Goal: Transaction & Acquisition: Download file/media

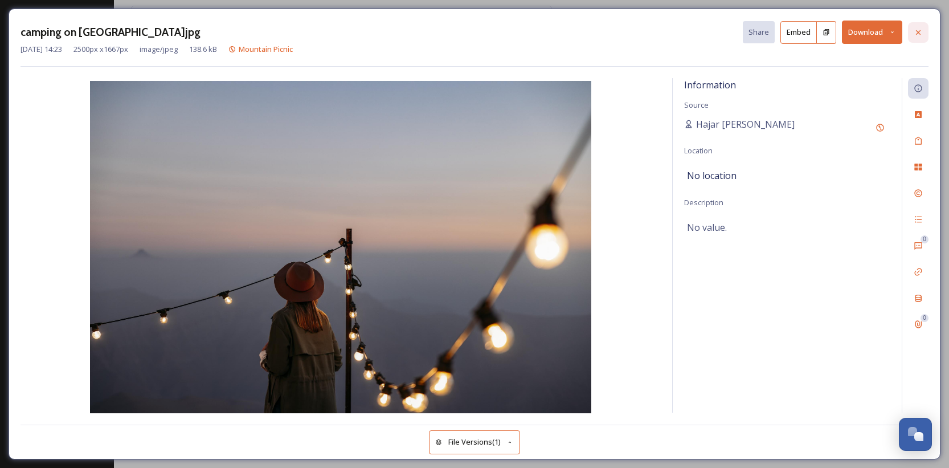
click at [918, 28] on icon at bounding box center [918, 32] width 9 height 9
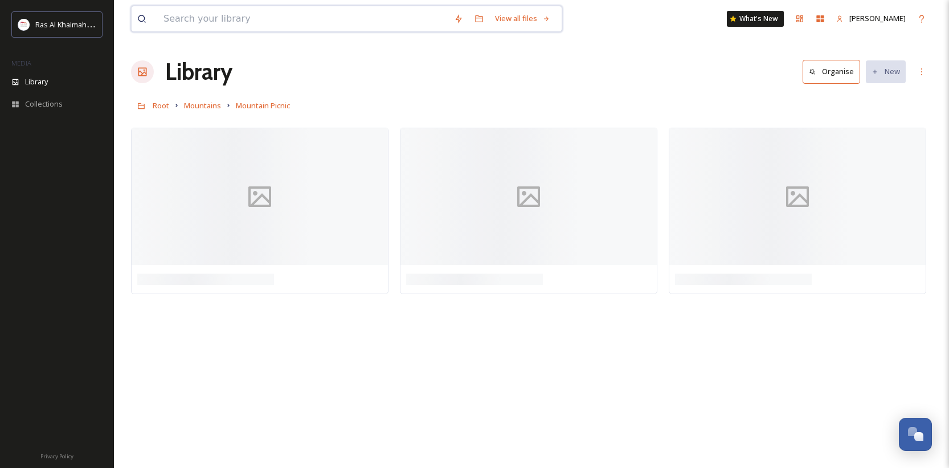
click at [270, 22] on input at bounding box center [303, 18] width 291 height 25
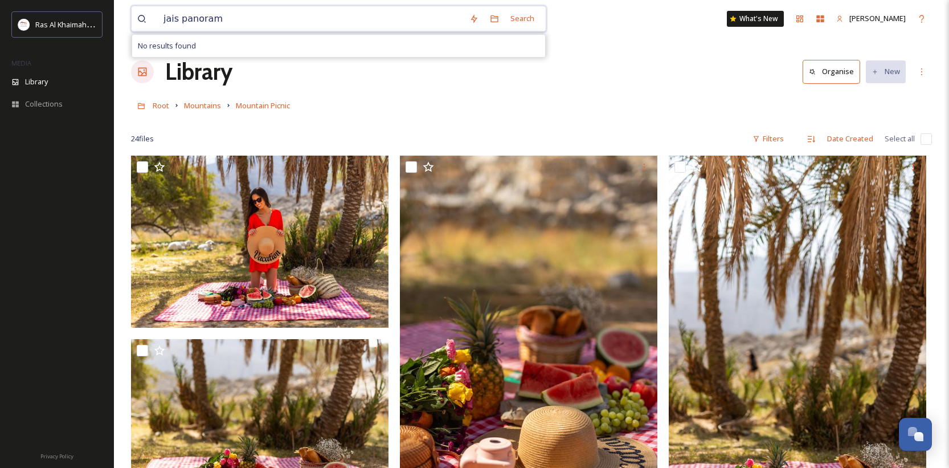
type input "jais panorama"
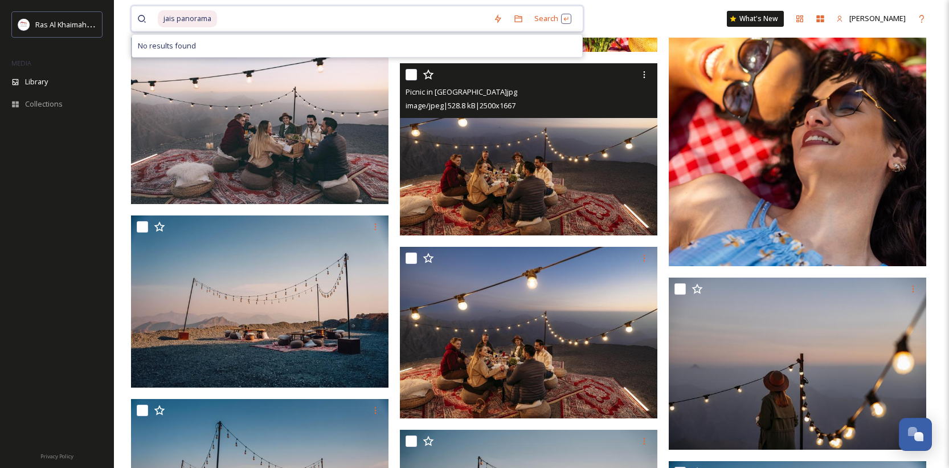
scroll to position [713, 0]
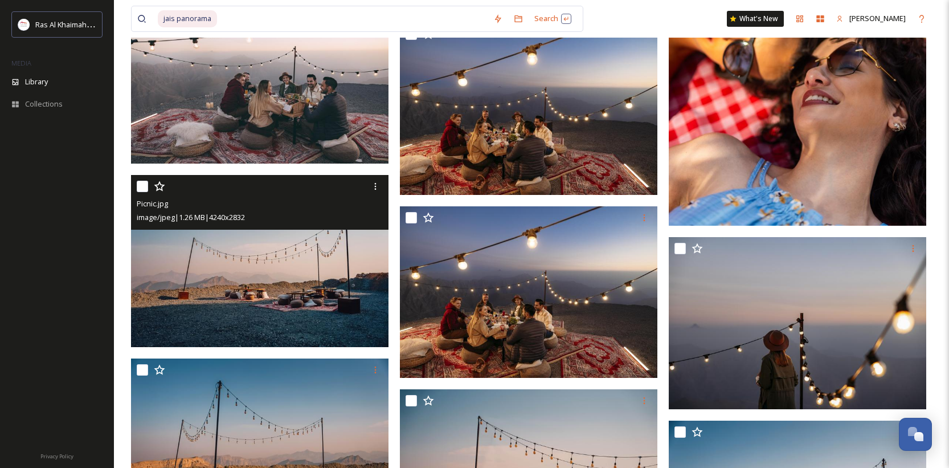
click at [301, 275] on img at bounding box center [260, 261] width 258 height 172
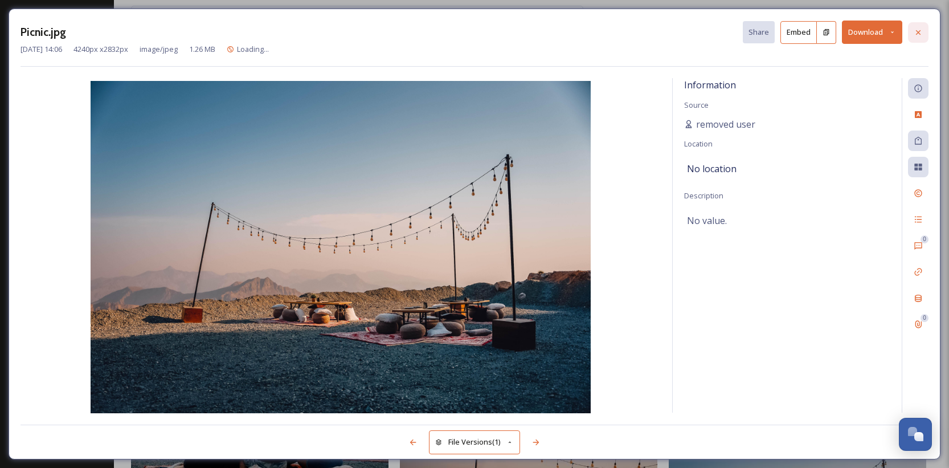
click at [917, 36] on icon at bounding box center [918, 32] width 9 height 9
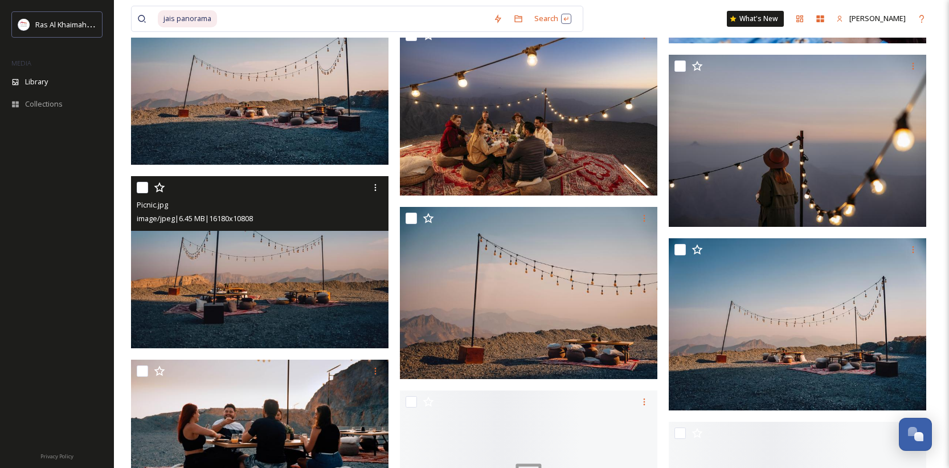
scroll to position [937, 0]
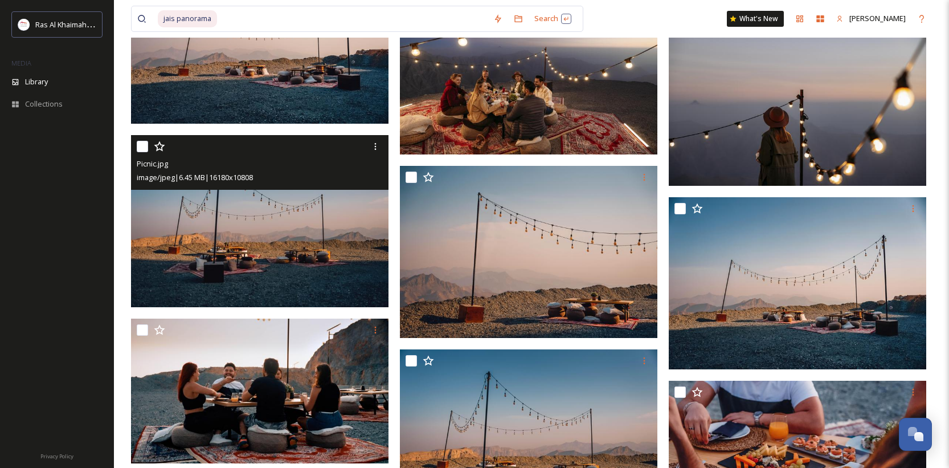
click at [313, 259] on img at bounding box center [260, 221] width 258 height 172
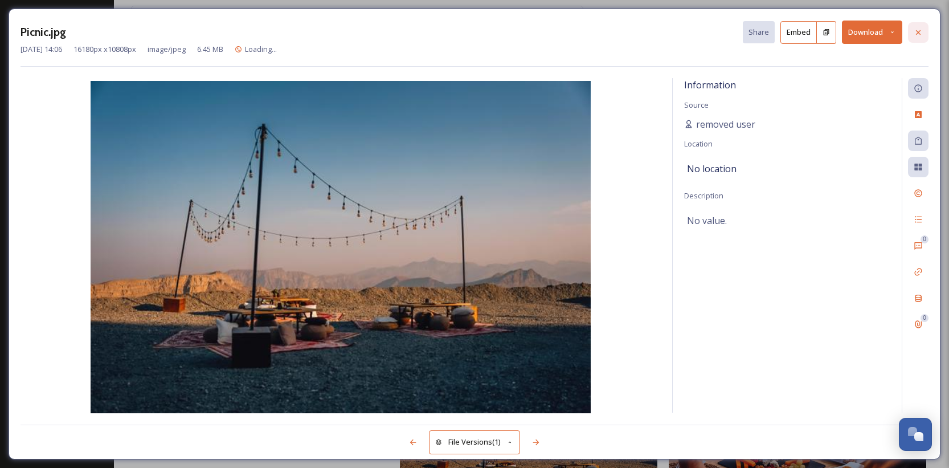
click at [921, 30] on icon at bounding box center [918, 32] width 9 height 9
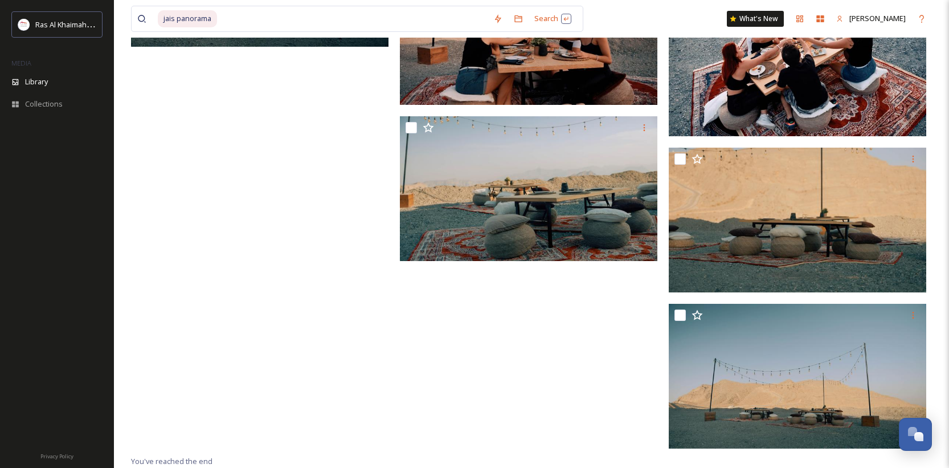
scroll to position [1228, 0]
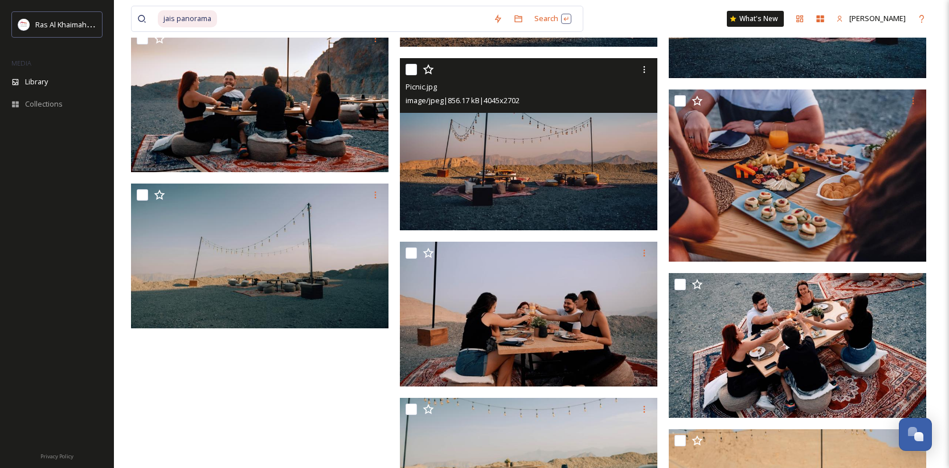
click at [534, 173] on img at bounding box center [529, 144] width 258 height 172
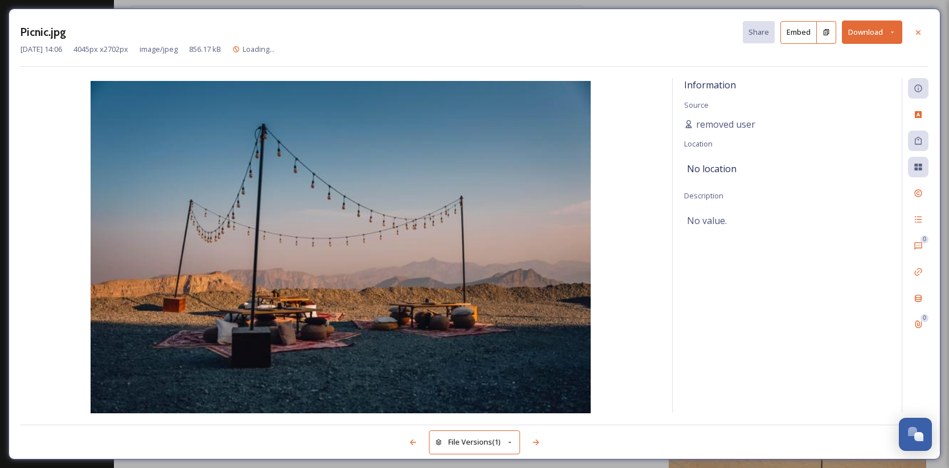
click at [864, 26] on button "Download" at bounding box center [872, 32] width 60 height 23
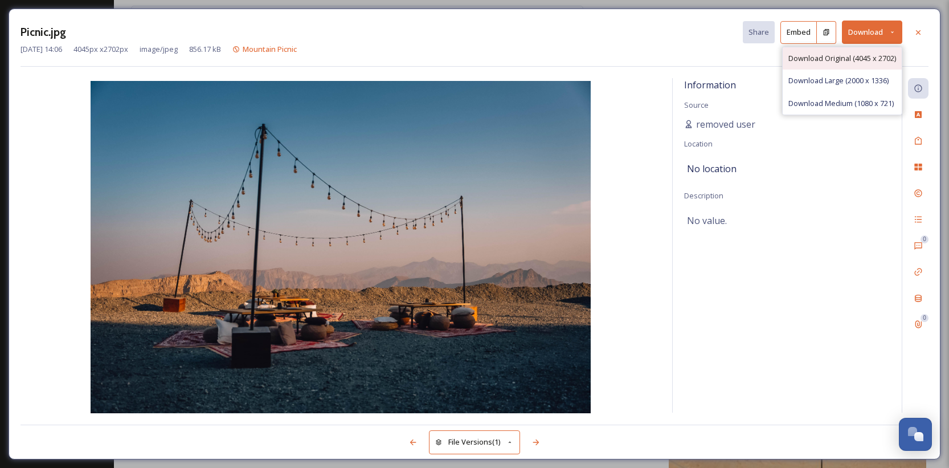
click at [838, 62] on span "Download Original (4045 x 2702)" at bounding box center [843, 58] width 108 height 11
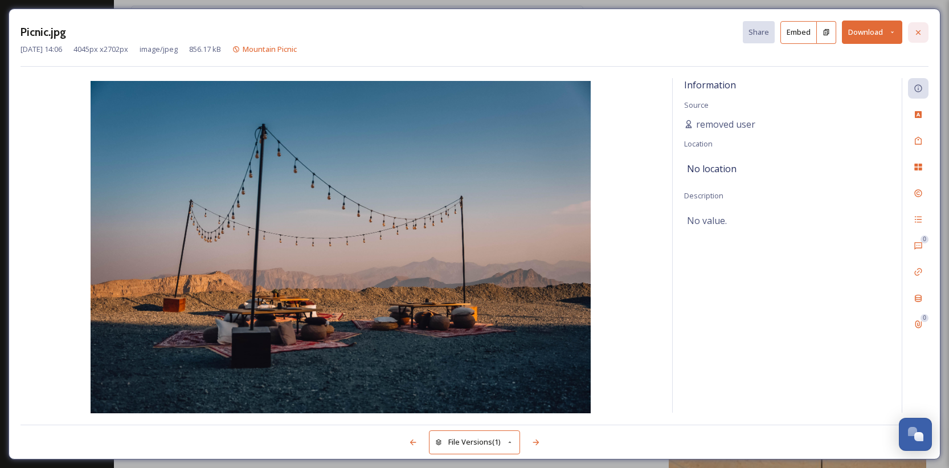
click at [926, 28] on div at bounding box center [918, 32] width 21 height 21
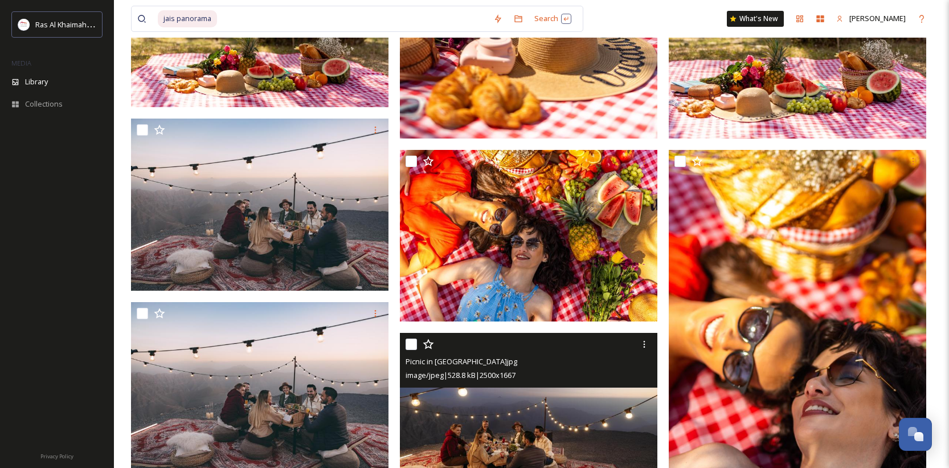
scroll to position [402, 0]
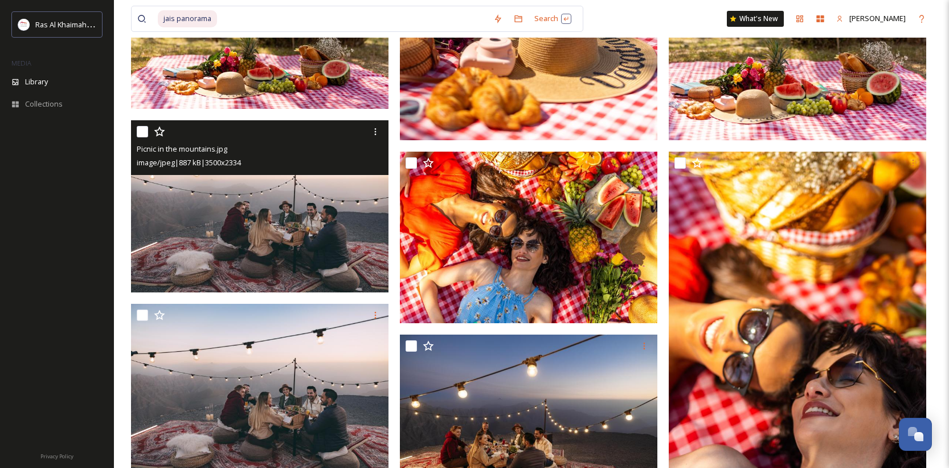
click at [330, 237] on img at bounding box center [260, 206] width 258 height 172
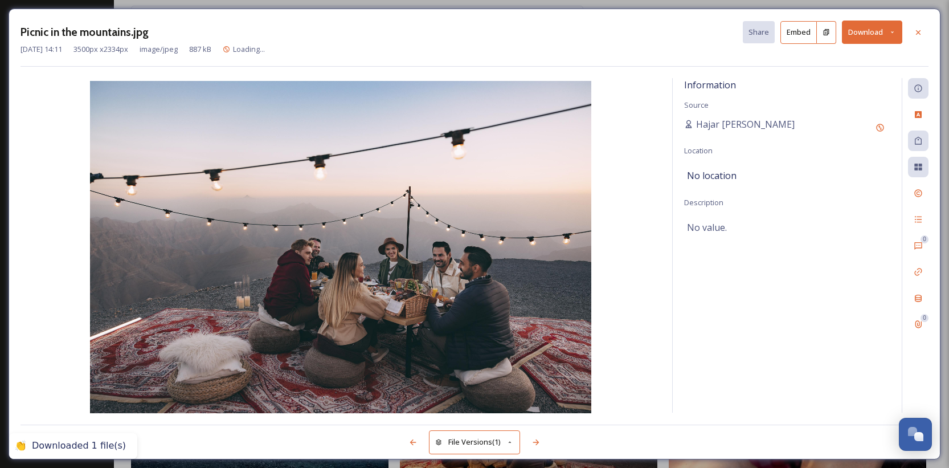
click at [847, 59] on div "Picnic in the mountains.jpg Share Embed Download [DATE] 14:11 3500 px x 2334 px…" at bounding box center [475, 44] width 908 height 46
click at [876, 35] on button "Download" at bounding box center [872, 32] width 60 height 23
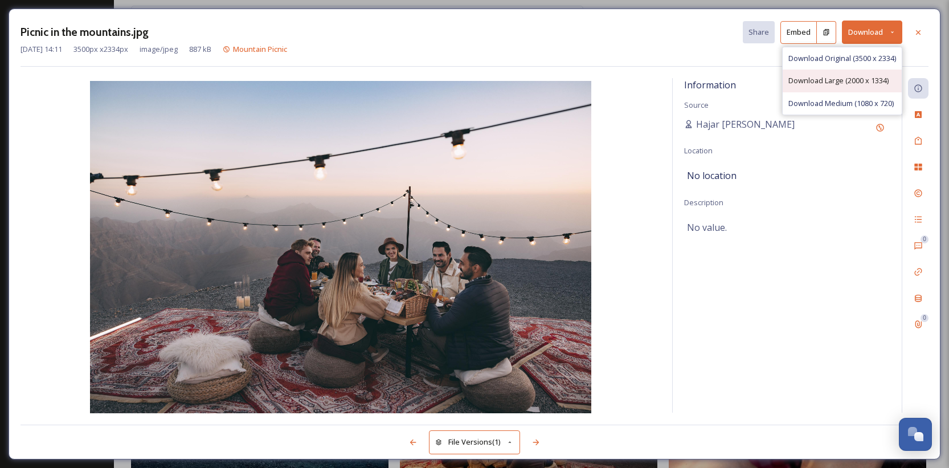
click at [836, 76] on span "Download Large (2000 x 1334)" at bounding box center [839, 80] width 100 height 11
